Goal: Find contact information: Find contact information

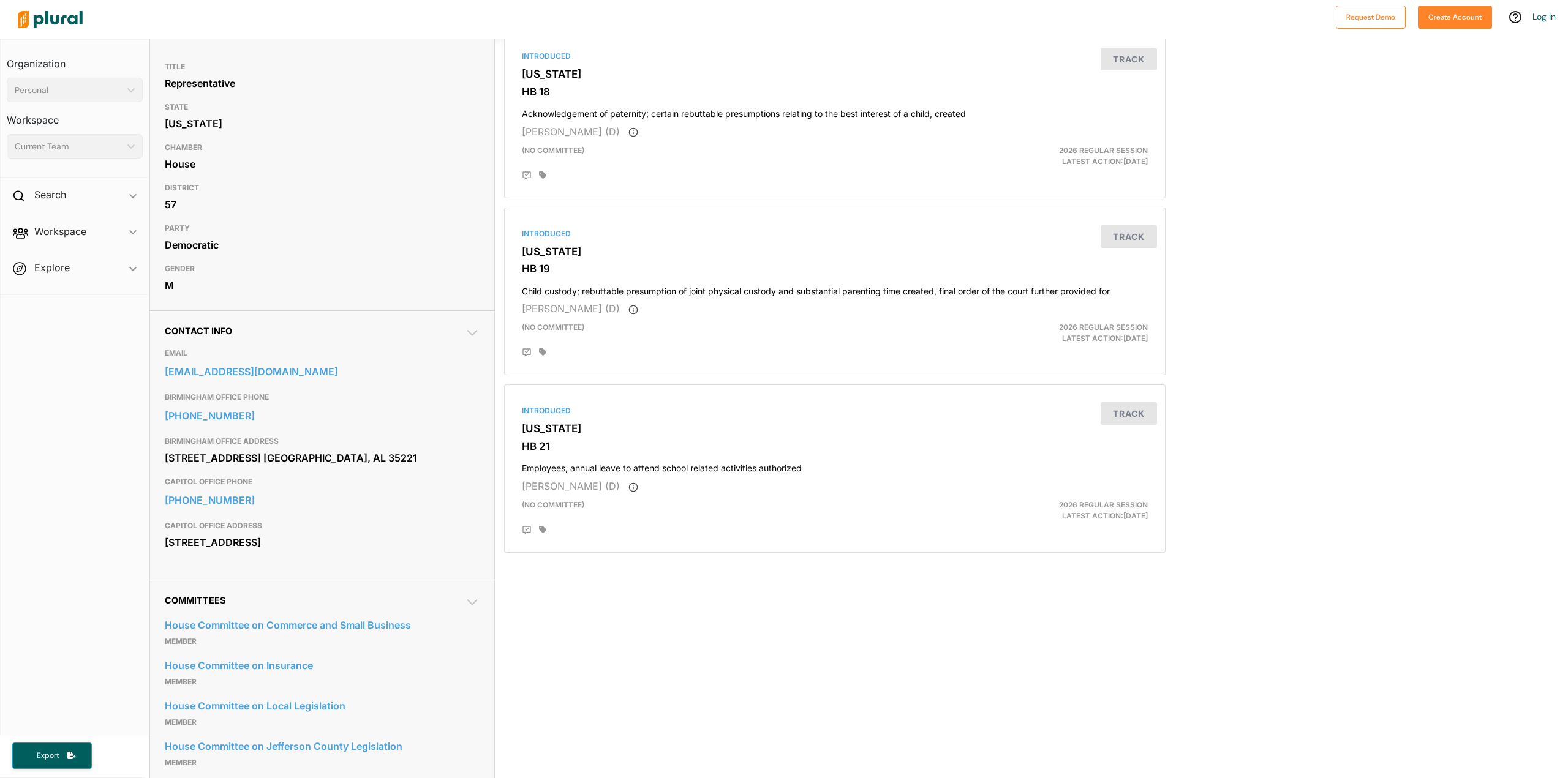
scroll to position [122, 0]
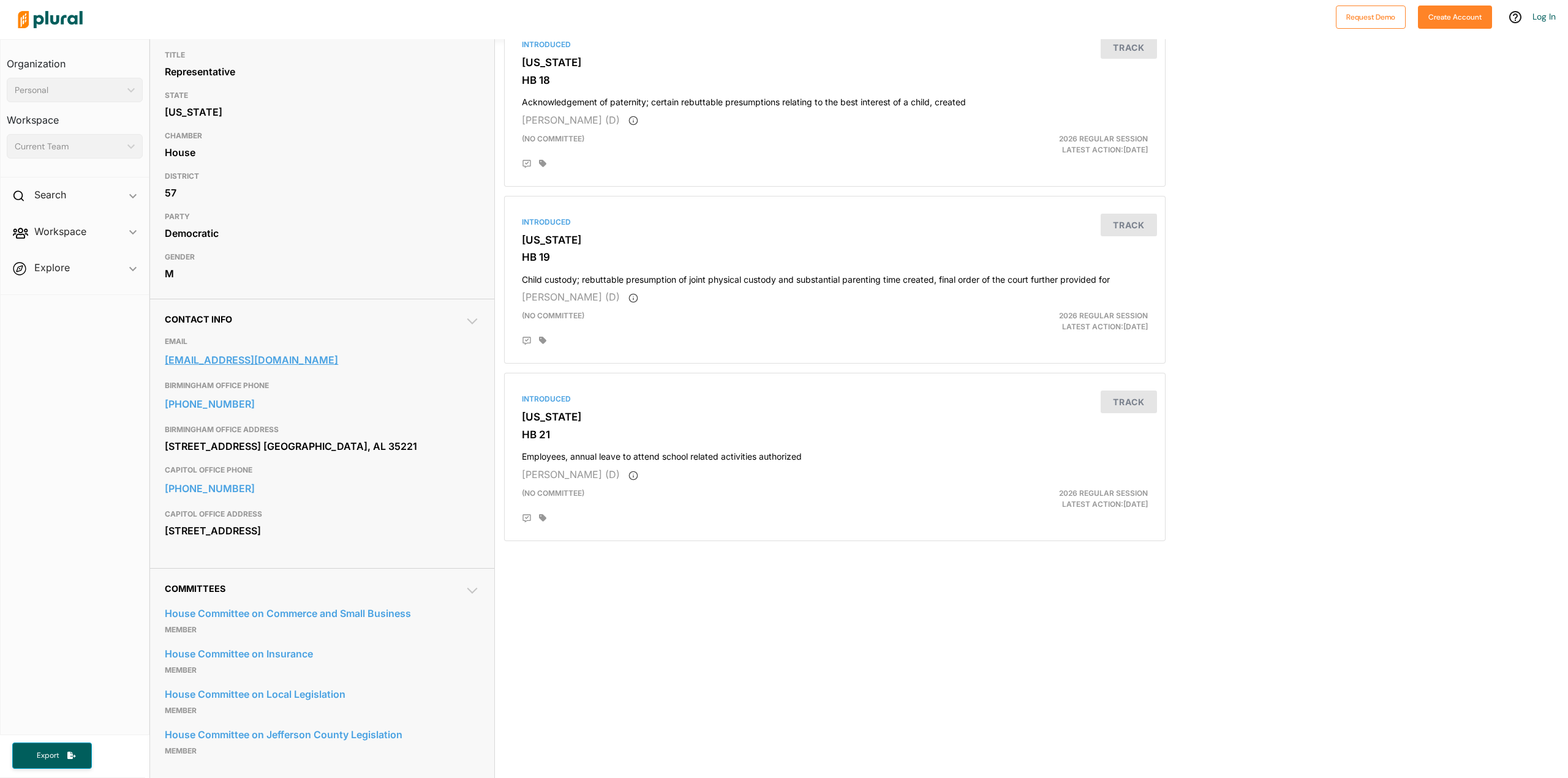
click at [233, 363] on link "[EMAIL_ADDRESS][DOMAIN_NAME]" at bounding box center [321, 360] width 315 height 19
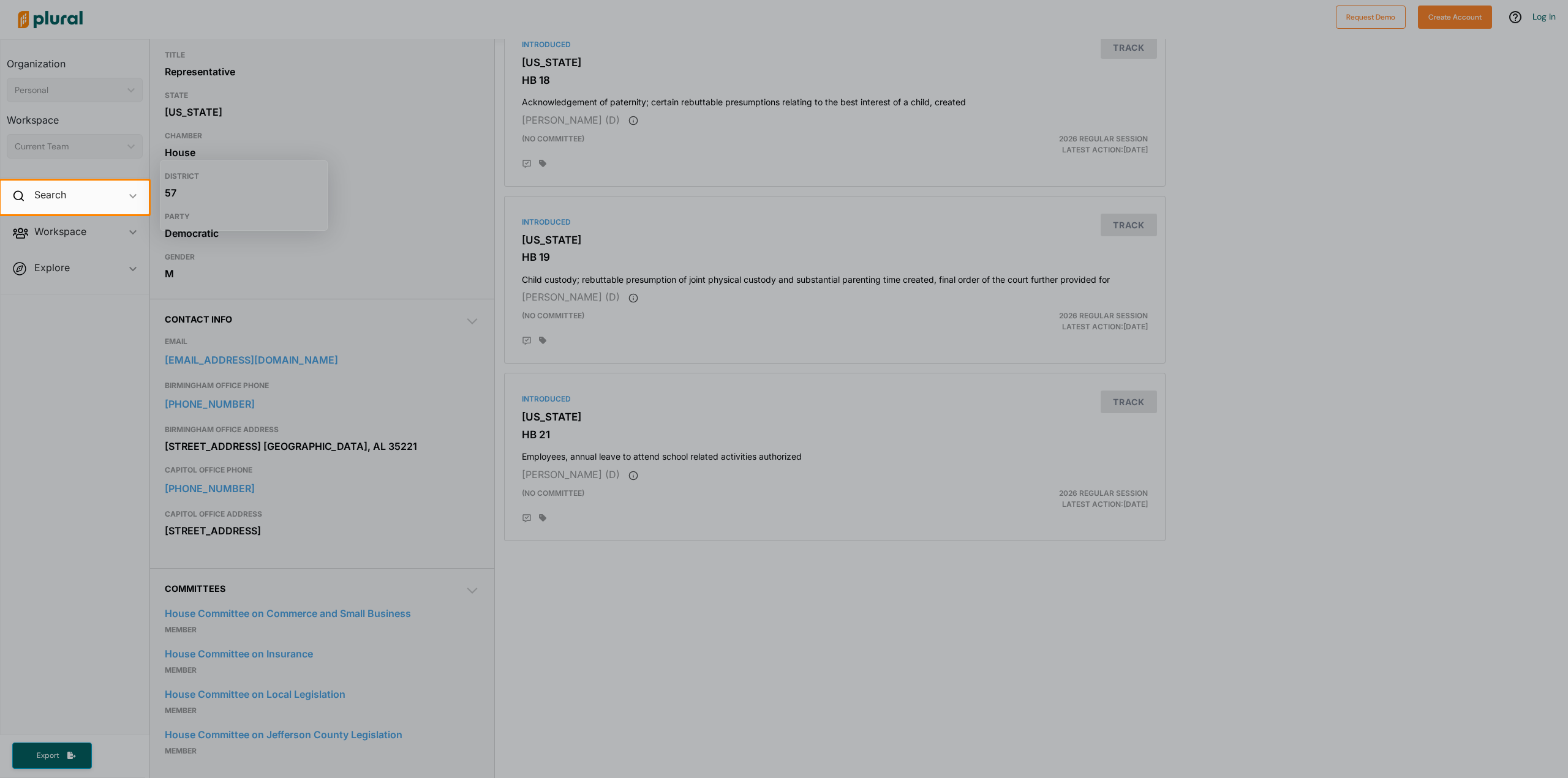
click at [284, 361] on div at bounding box center [784, 497] width 1568 height 564
